Goal: Task Accomplishment & Management: Complete application form

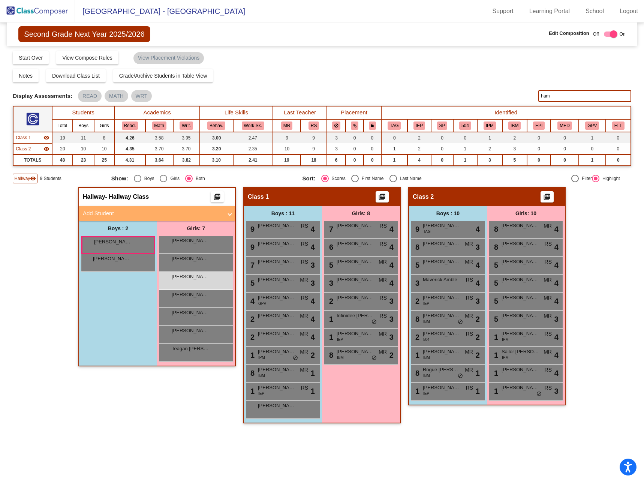
click at [41, 9] on img at bounding box center [37, 11] width 75 height 22
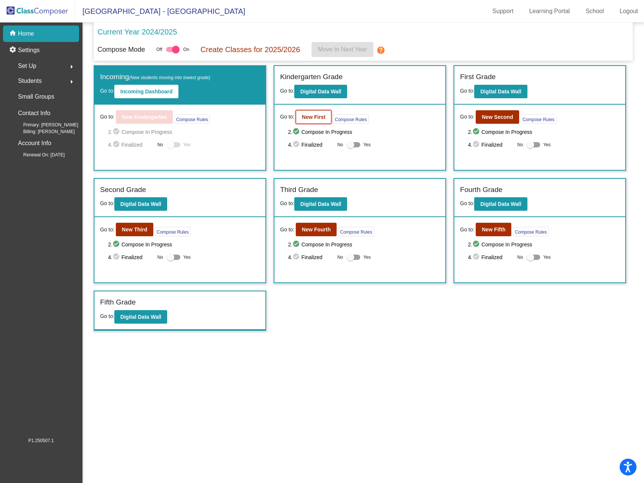
click at [312, 116] on b "New First" at bounding box center [314, 117] width 24 height 6
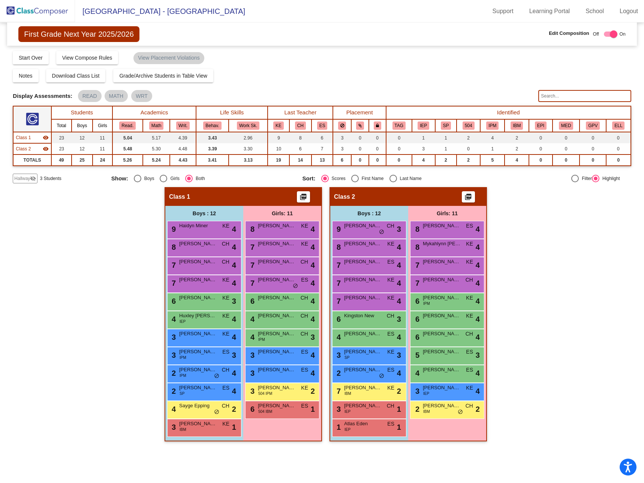
click at [50, 180] on span "3 Students" at bounding box center [50, 178] width 21 height 7
click at [23, 178] on span "Hallway" at bounding box center [22, 178] width 16 height 7
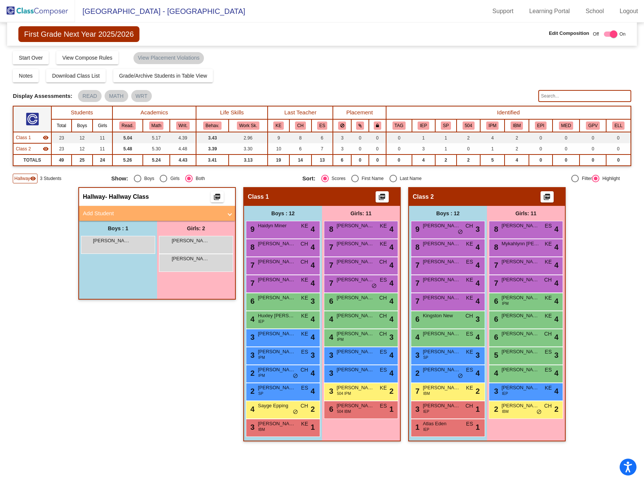
click at [114, 214] on mat-panel-title "Add Student" at bounding box center [153, 213] width 140 height 9
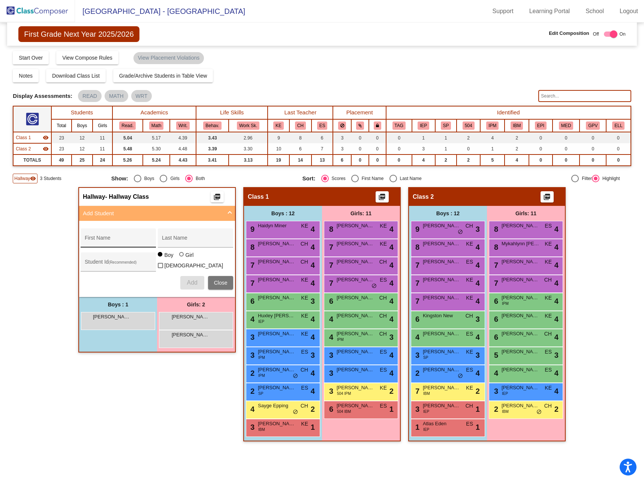
click at [113, 236] on div "First Name" at bounding box center [119, 240] width 68 height 15
type input "Adalynn"
type input "[PERSON_NAME]"
type input "415210"
click at [180, 257] on div at bounding box center [181, 254] width 5 height 5
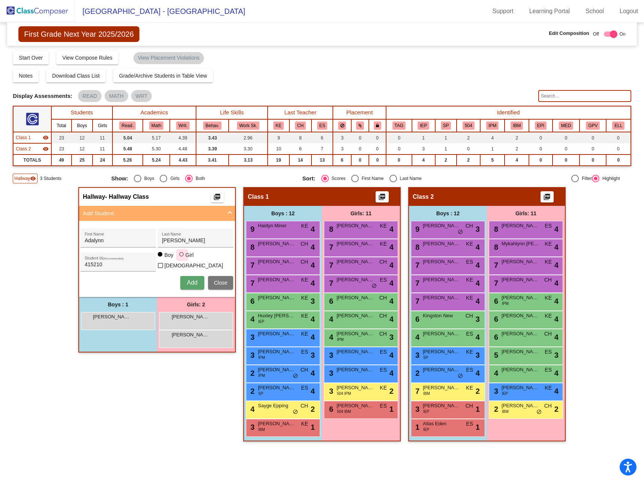
click at [182, 258] on input "Girl" at bounding box center [182, 258] width 0 height 0
radio input "true"
click at [194, 282] on span "Add" at bounding box center [192, 282] width 11 height 6
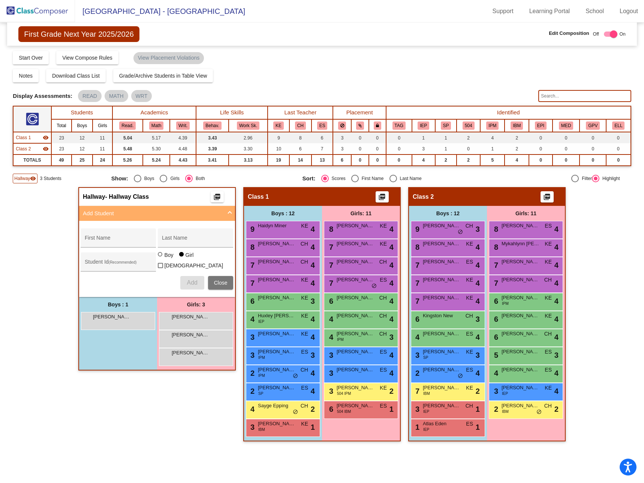
click at [354, 72] on div "Notes Download Class List Import Students Grade/Archive Students in Table View …" at bounding box center [322, 76] width 619 height 14
click at [41, 11] on img at bounding box center [37, 11] width 75 height 22
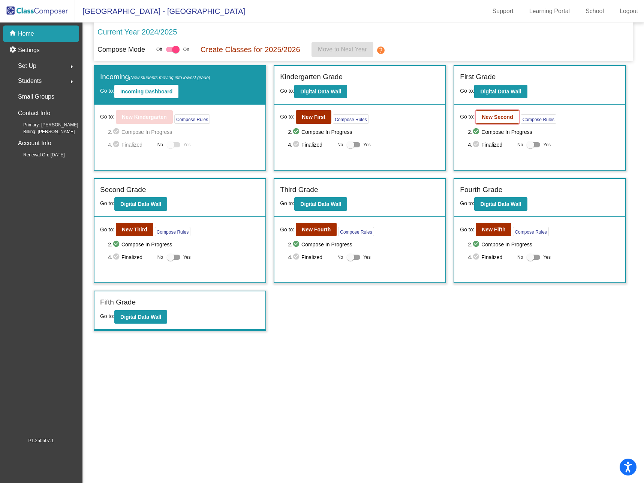
click at [505, 116] on b "New Second" at bounding box center [497, 117] width 31 height 6
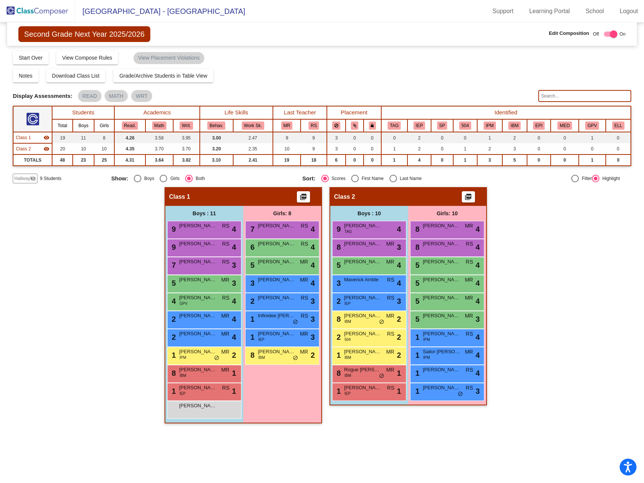
click at [43, 177] on span "9 Students" at bounding box center [50, 178] width 21 height 7
click at [22, 176] on span "Hallway" at bounding box center [22, 178] width 16 height 7
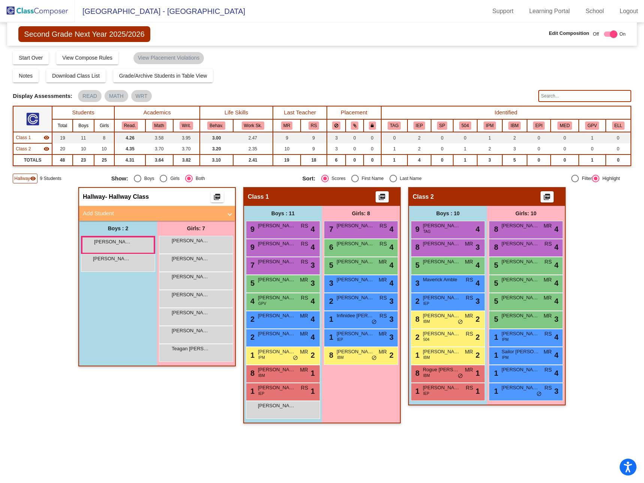
click at [200, 212] on mat-panel-title "Add Student" at bounding box center [153, 213] width 140 height 9
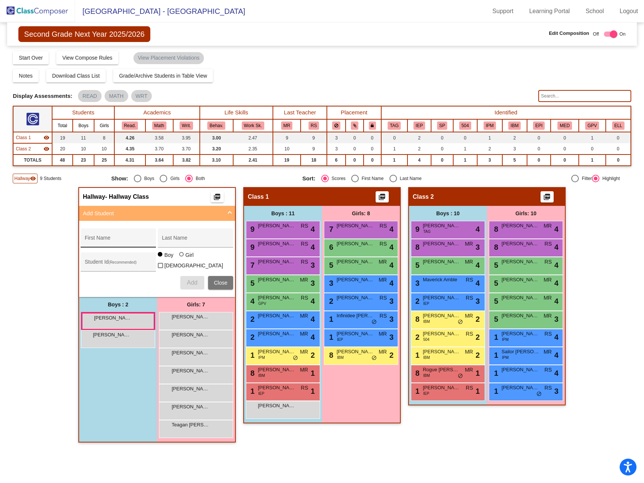
click at [109, 236] on div "First Name" at bounding box center [119, 240] width 68 height 15
type input "G"
type input "Abiegail"
type input "[PERSON_NAME]"
type input "417753"
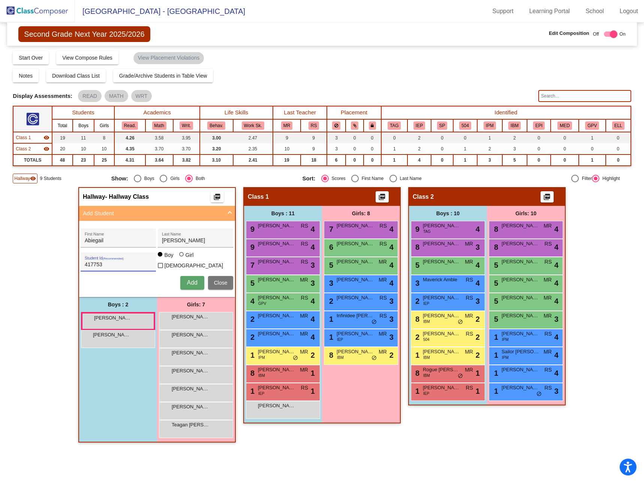
click at [182, 257] on div at bounding box center [181, 254] width 5 height 5
click at [182, 258] on input "Girl" at bounding box center [182, 258] width 0 height 0
radio input "true"
click at [194, 282] on span "Add" at bounding box center [192, 282] width 11 height 6
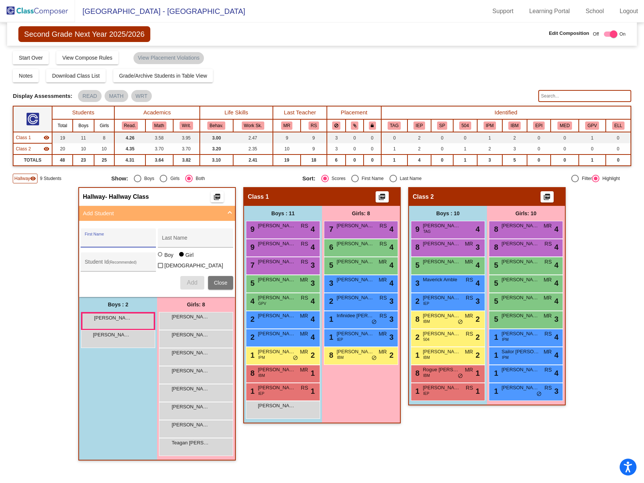
click at [109, 35] on span "Second Grade Next Year 2025/2026" at bounding box center [84, 34] width 132 height 16
click at [45, 11] on img at bounding box center [37, 11] width 75 height 22
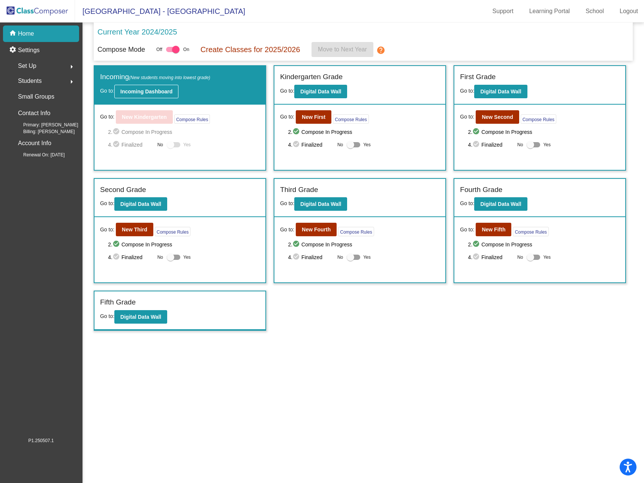
click at [153, 90] on b "Incoming Dashboard" at bounding box center [146, 92] width 52 height 6
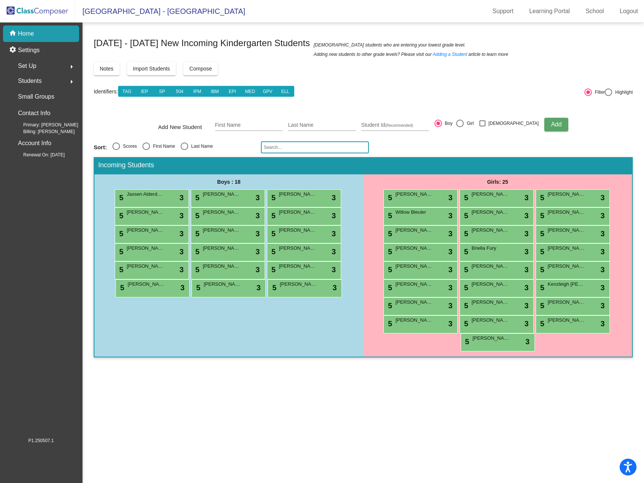
click at [551, 125] on span "Add" at bounding box center [556, 124] width 11 height 6
click at [267, 126] on input "First Name" at bounding box center [249, 125] width 68 height 6
type input "[PERSON_NAME]"
type input "417751"
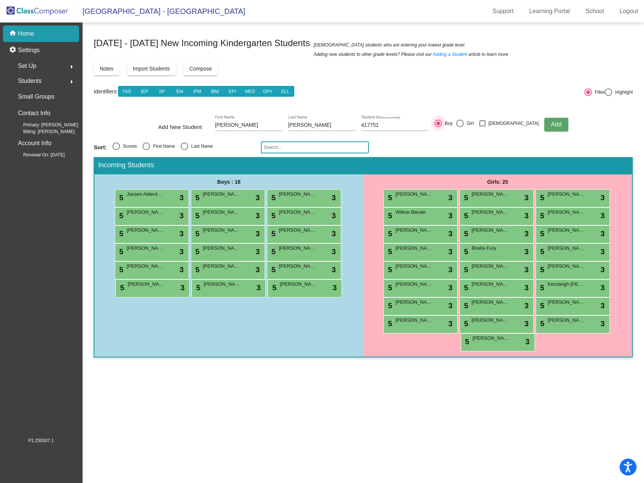
click at [551, 123] on span "Add" at bounding box center [556, 124] width 11 height 6
